Goal: Check status: Check status

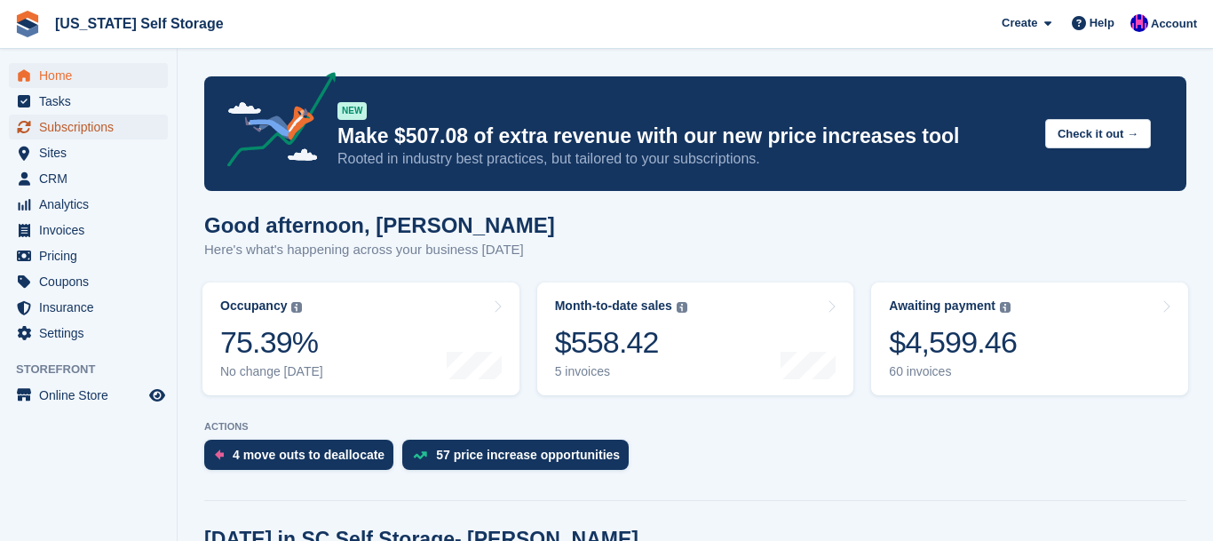
click at [83, 127] on span "Subscriptions" at bounding box center [92, 127] width 107 height 25
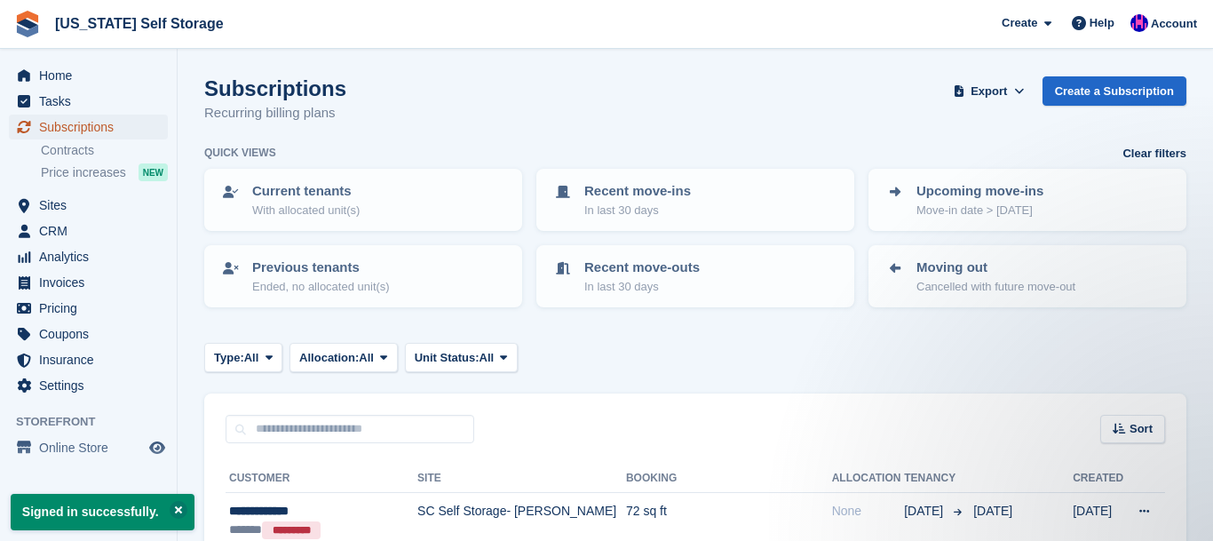
click at [93, 125] on span "Subscriptions" at bounding box center [92, 127] width 107 height 25
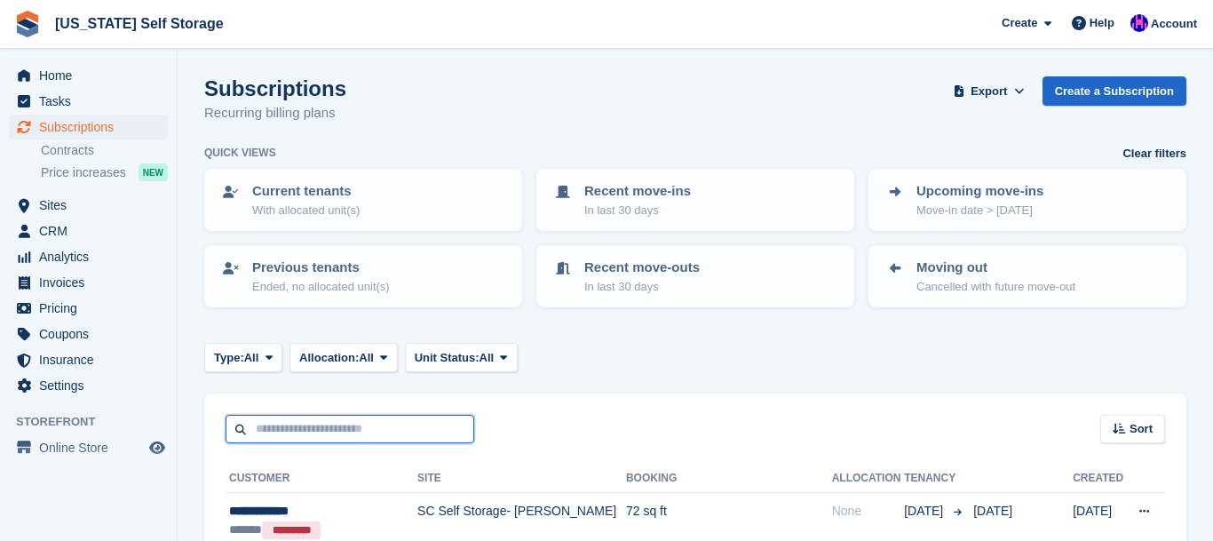
click at [309, 426] on input "text" at bounding box center [350, 429] width 249 height 29
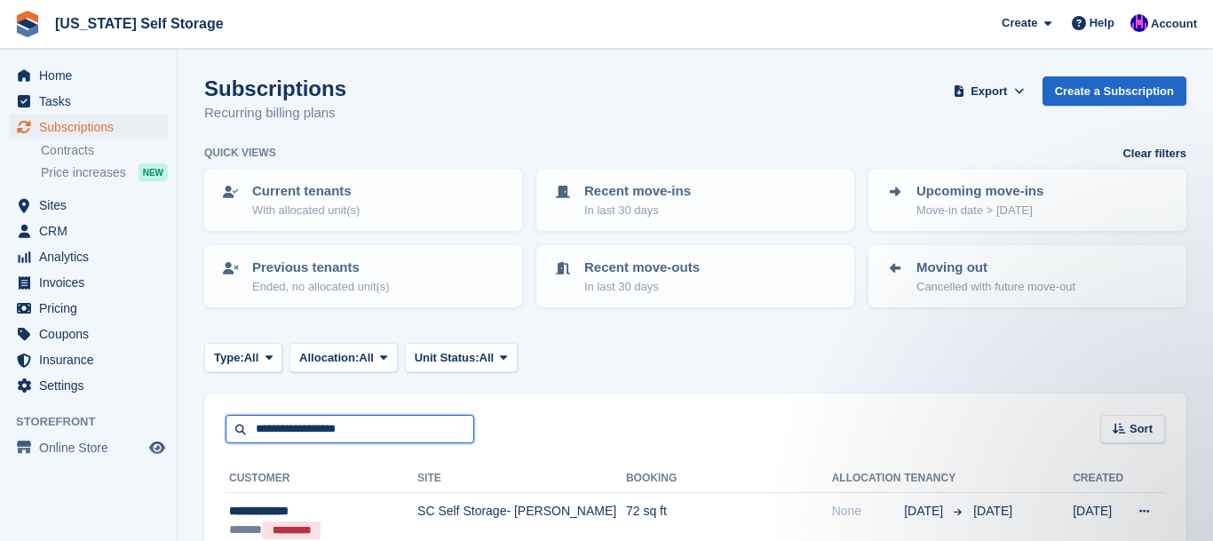
type input "**********"
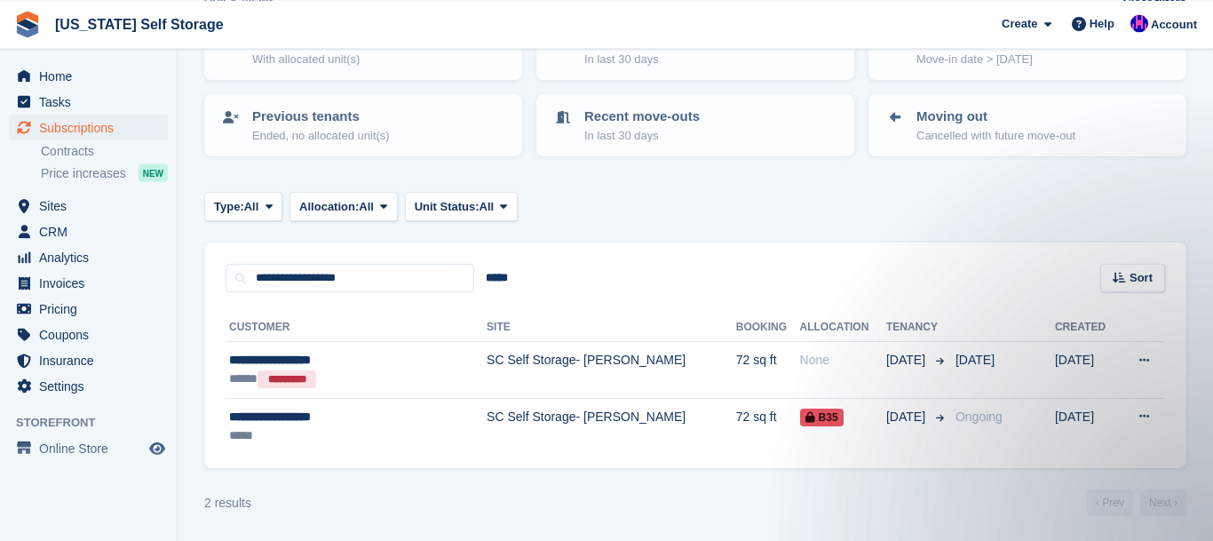
scroll to position [153, 0]
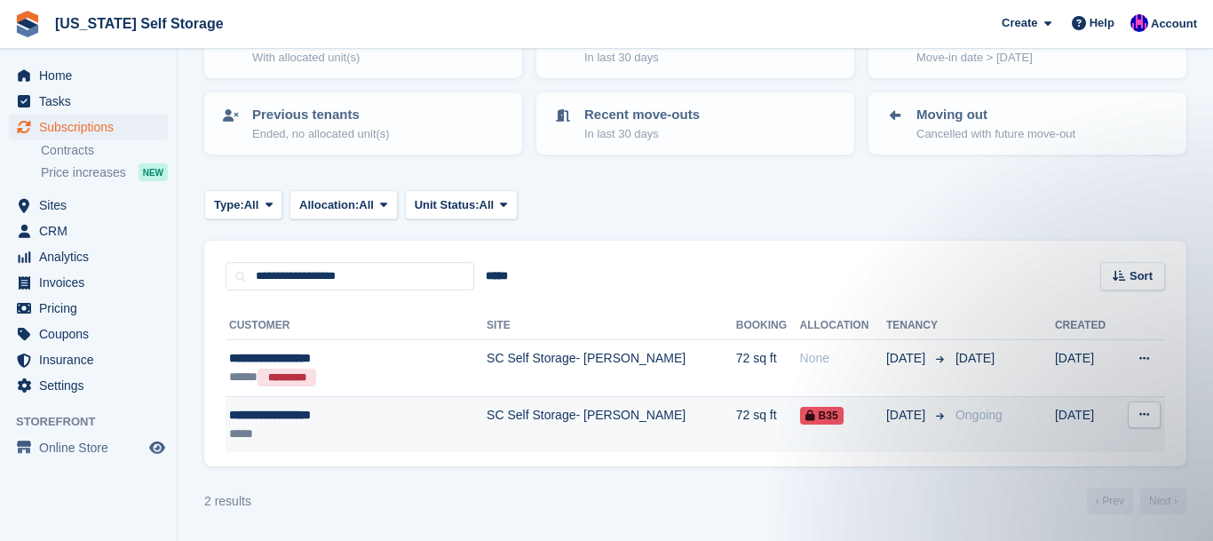
click at [335, 423] on div "**********" at bounding box center [331, 415] width 205 height 19
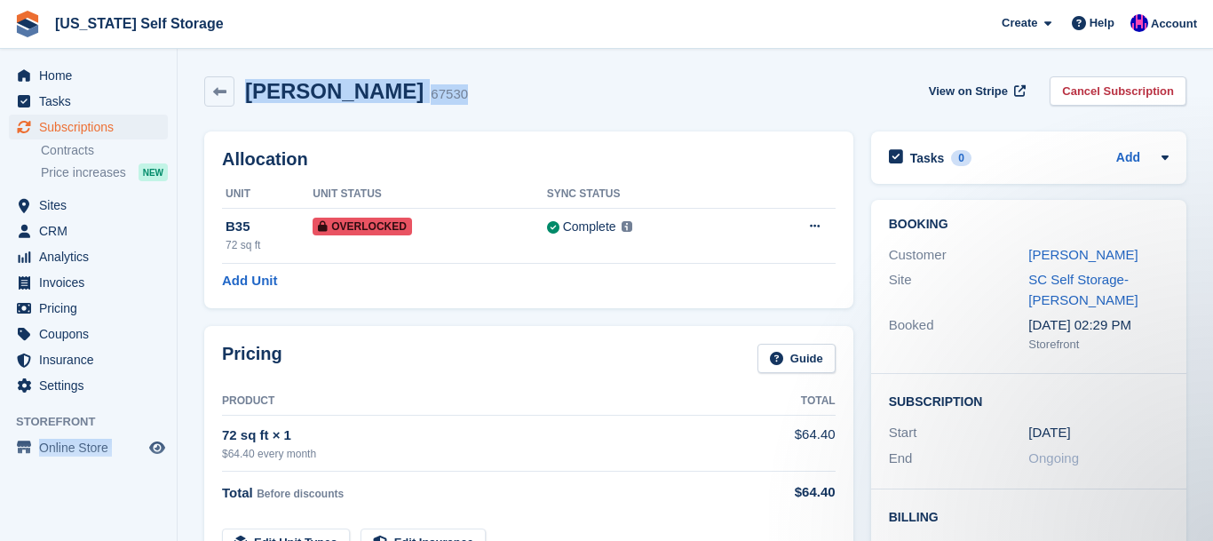
drag, startPoint x: 1202, startPoint y: 37, endPoint x: 1212, endPoint y: 75, distance: 38.8
click at [1212, 75] on html "South Carolina Self Storage Create Subscription Invoice Contact Deal Discount P…" at bounding box center [606, 270] width 1213 height 541
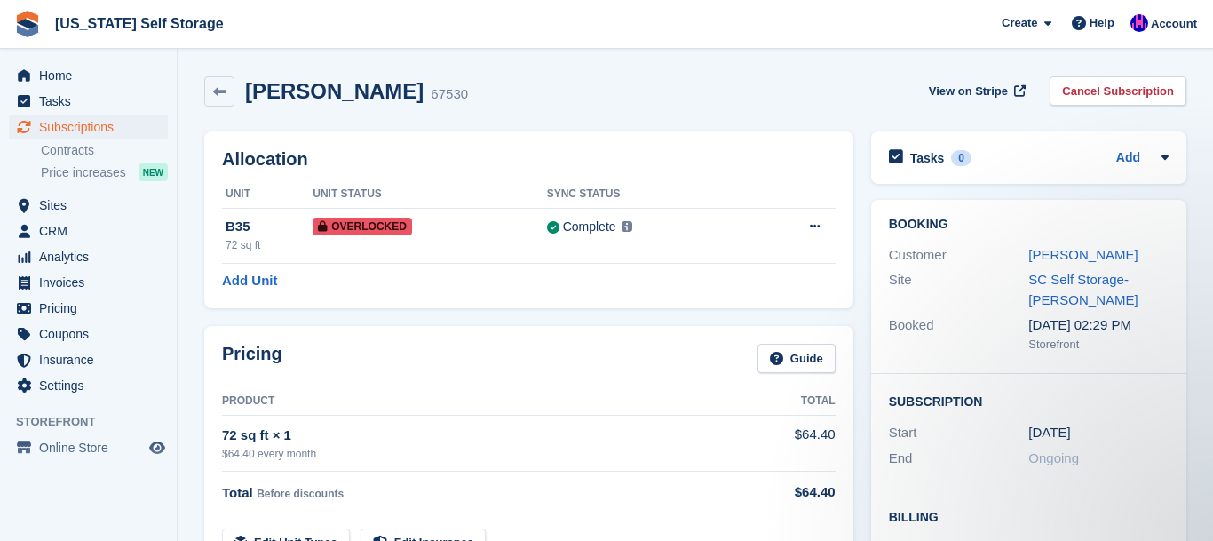
click at [767, 83] on div "Aaliyah cunningham 67530 View on Stripe Cancel Subscription" at bounding box center [695, 91] width 982 height 30
drag, startPoint x: 441, startPoint y: 90, endPoint x: 250, endPoint y: 96, distance: 191.1
click at [250, 96] on h2 "[PERSON_NAME]" at bounding box center [334, 91] width 179 height 24
copy h2 "[PERSON_NAME]"
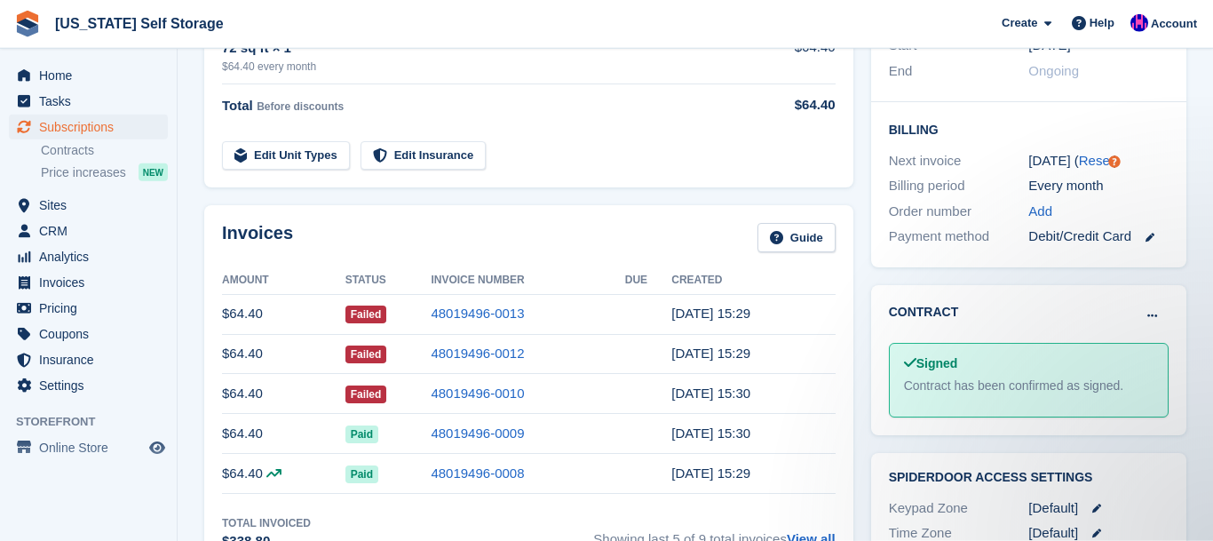
scroll to position [376, 0]
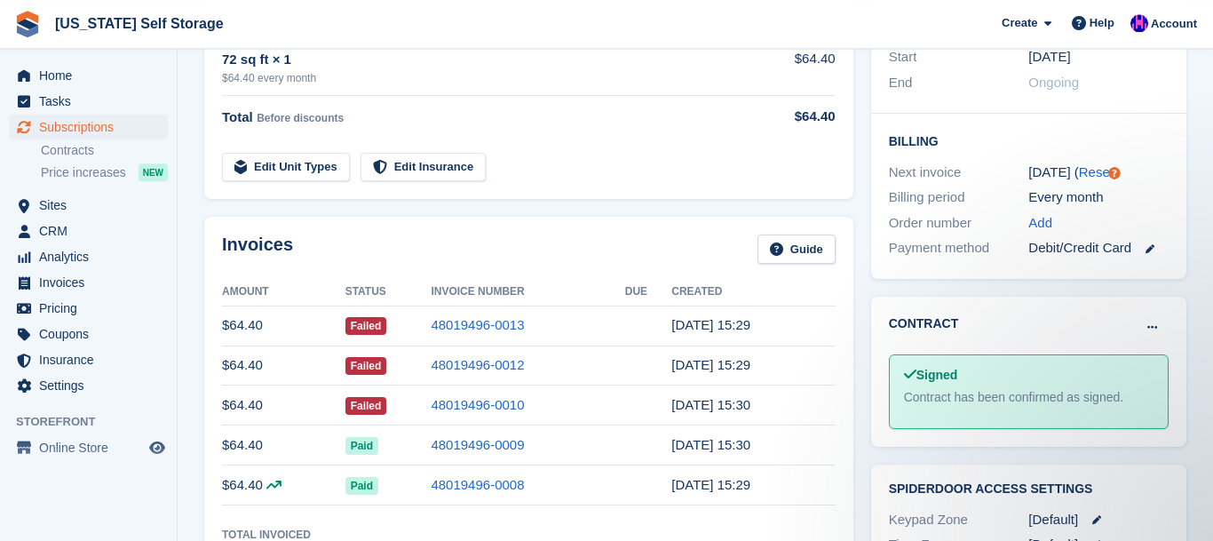
click at [235, 410] on td "$64.40" at bounding box center [283, 405] width 123 height 40
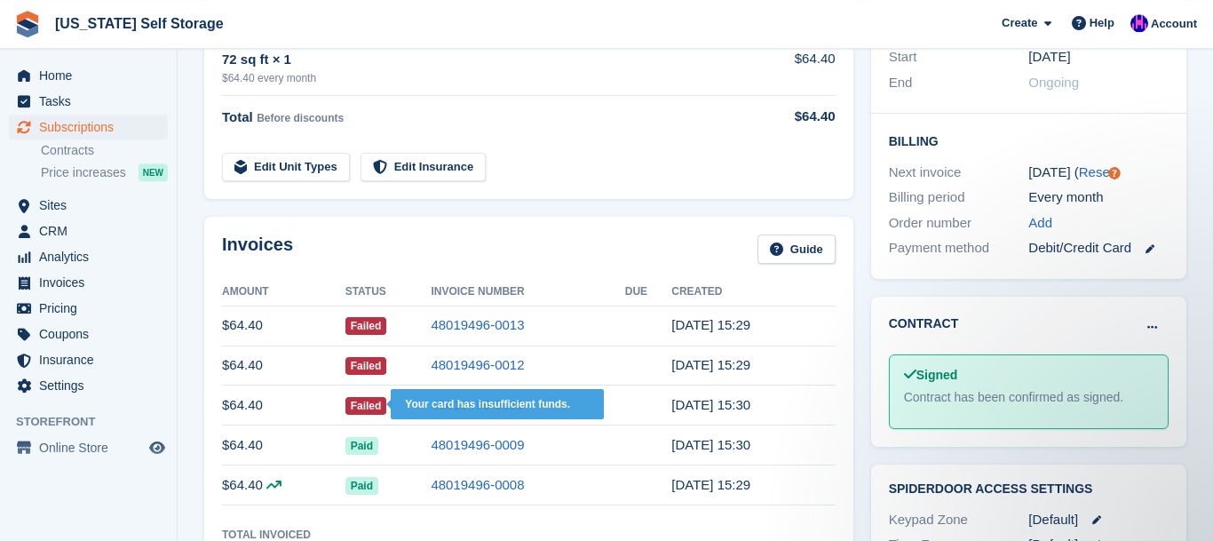
click at [371, 400] on span "Failed" at bounding box center [366, 406] width 42 height 18
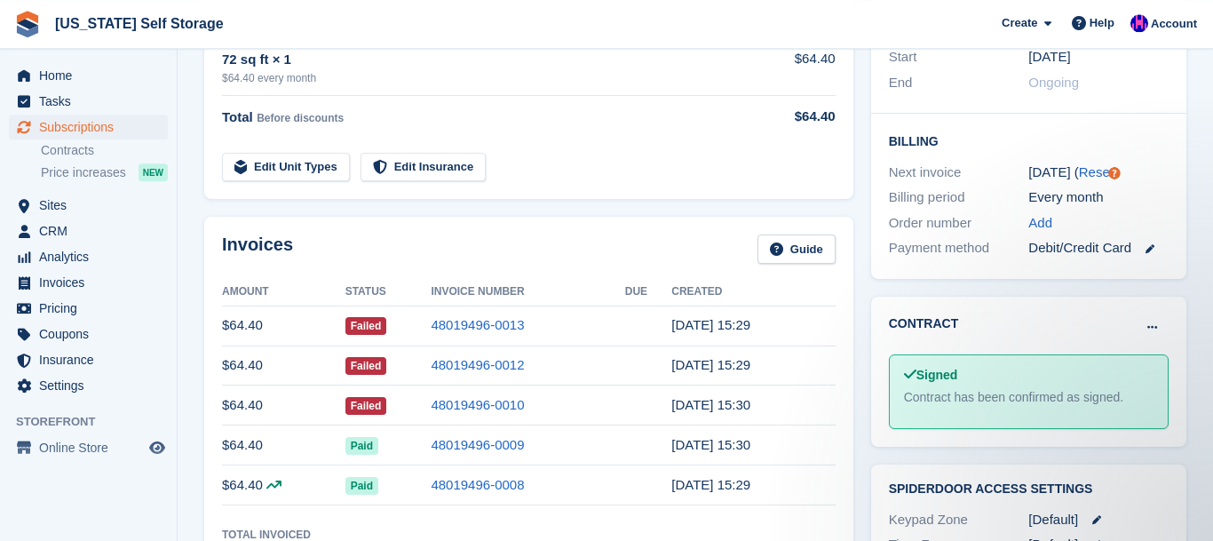
click at [736, 410] on time "[DATE] 15:30" at bounding box center [710, 404] width 79 height 15
click at [493, 406] on link "48019496-0010" at bounding box center [477, 404] width 93 height 15
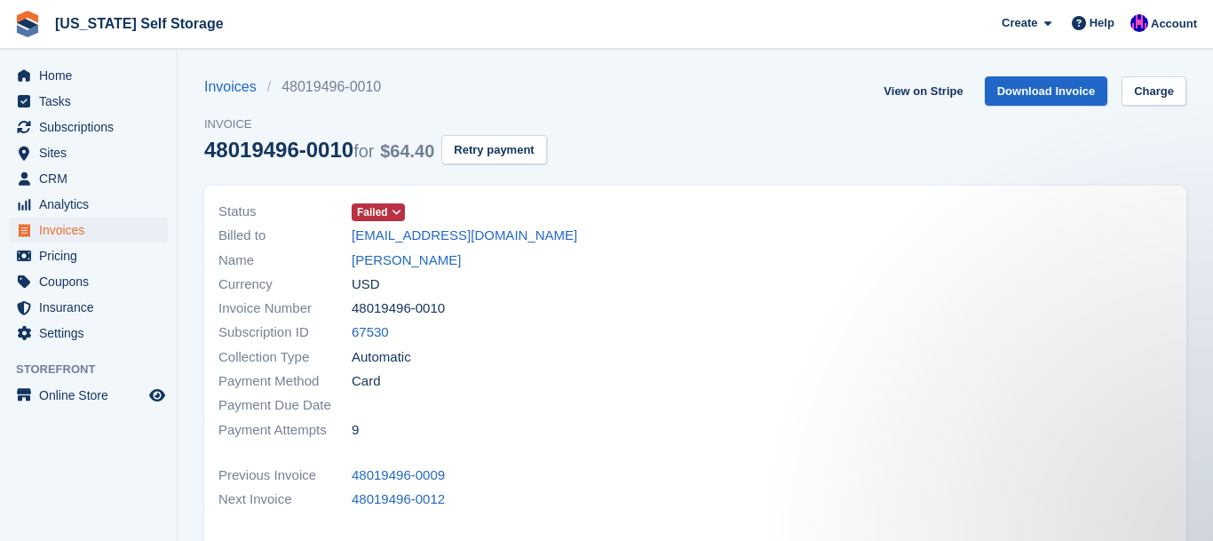
click at [395, 214] on icon at bounding box center [397, 212] width 10 height 11
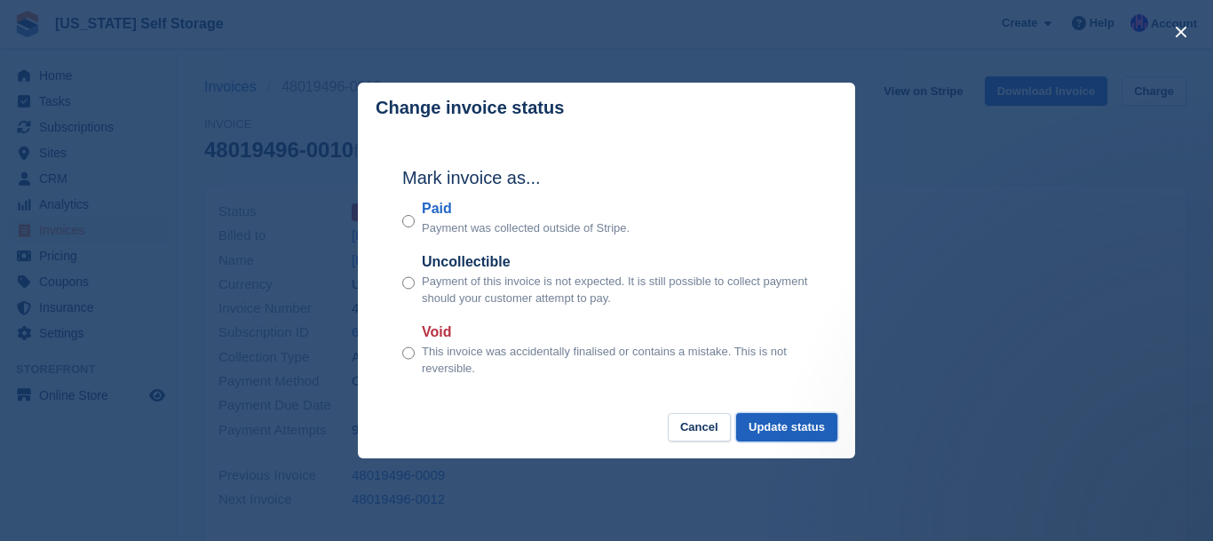
click at [809, 432] on button "Update status" at bounding box center [786, 427] width 101 height 29
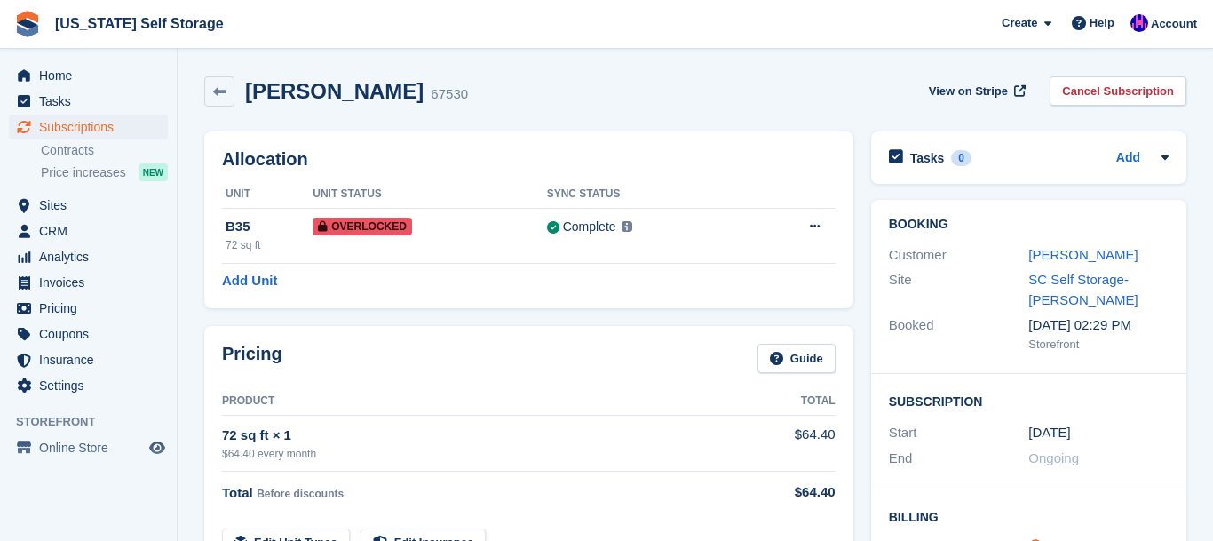
scroll to position [376, 0]
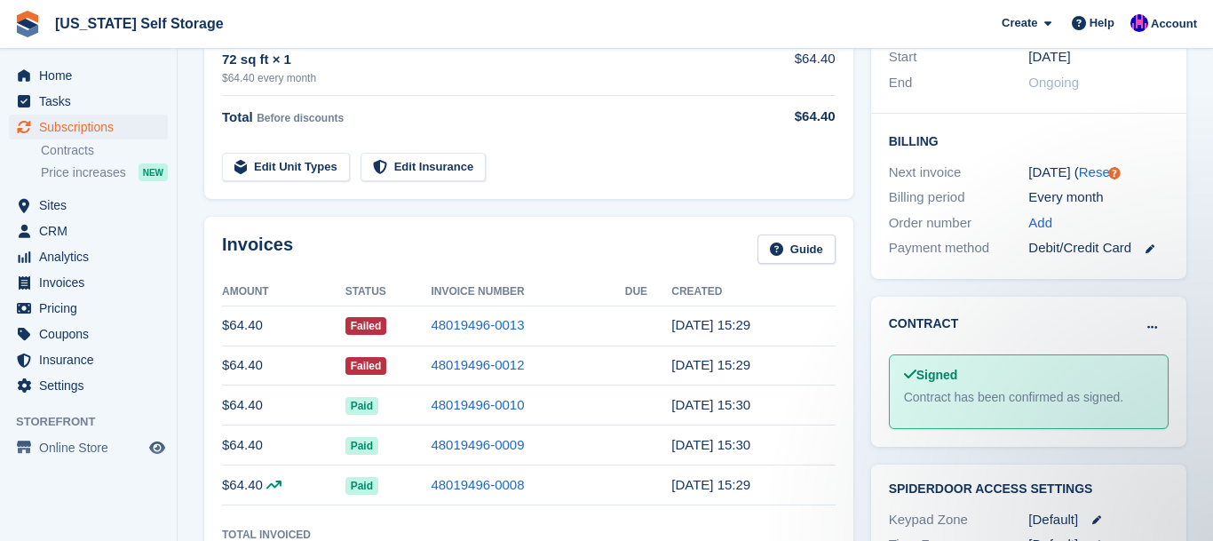
click at [589, 28] on span "[US_STATE] Self Storage Create Subscription Invoice Contact Deal Discount Page …" at bounding box center [606, 24] width 1213 height 48
